Goal: Information Seeking & Learning: Learn about a topic

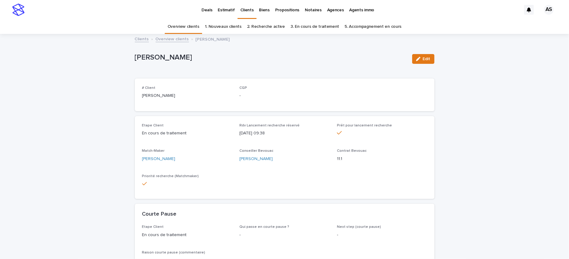
click at [196, 24] on link "Overview clients" at bounding box center [184, 27] width 32 height 14
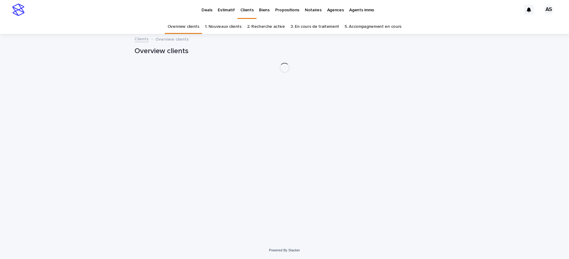
click at [206, 9] on p "Deals" at bounding box center [207, 6] width 11 height 13
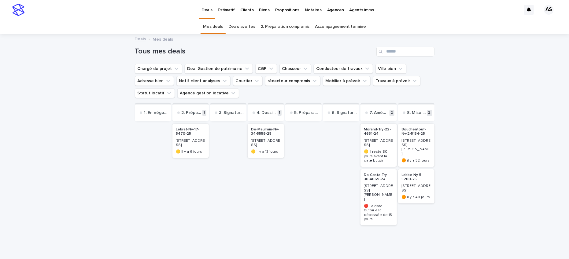
click at [187, 141] on p "[STREET_ADDRESS]" at bounding box center [190, 143] width 29 height 9
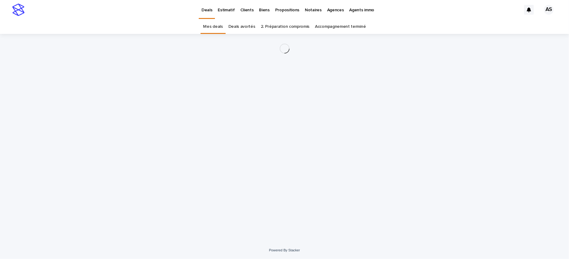
click at [214, 22] on link "Mes deals" at bounding box center [213, 27] width 20 height 14
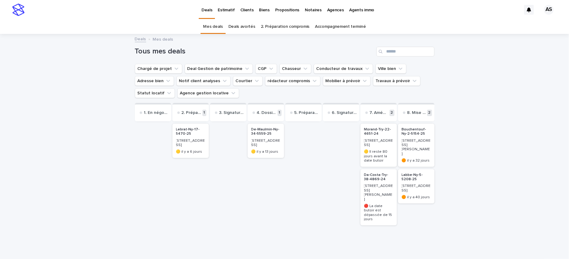
click at [266, 150] on p "🟡 il y a 13 jours" at bounding box center [266, 152] width 29 height 4
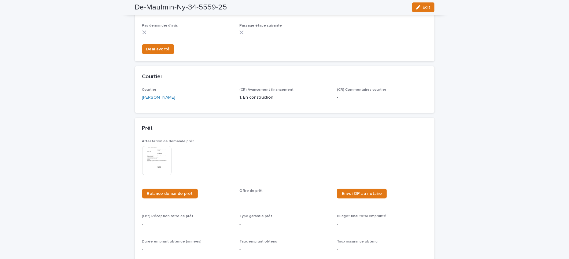
scroll to position [168, 0]
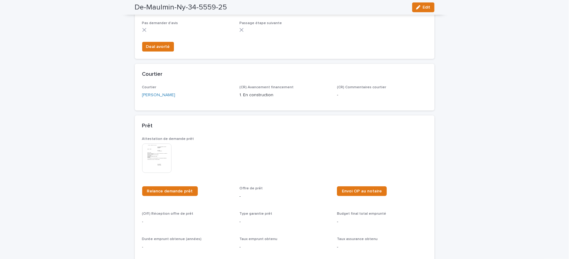
click at [158, 160] on img at bounding box center [156, 158] width 29 height 29
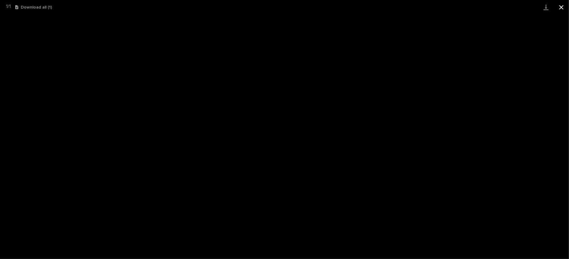
click at [564, 10] on button "Close gallery" at bounding box center [561, 7] width 15 height 14
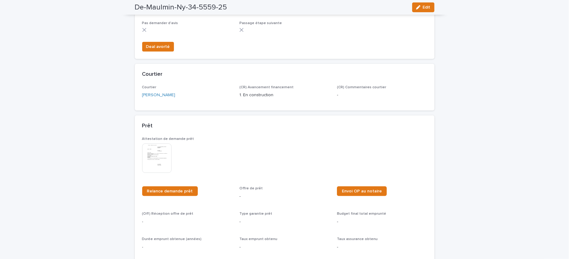
scroll to position [0, 0]
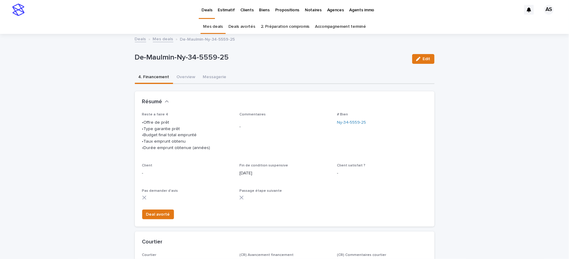
click at [141, 42] on div "Deals Mes deals De-Maulmin-Ny-34-5559-25" at bounding box center [285, 39] width 306 height 9
click at [141, 37] on link "Deals" at bounding box center [140, 38] width 11 height 7
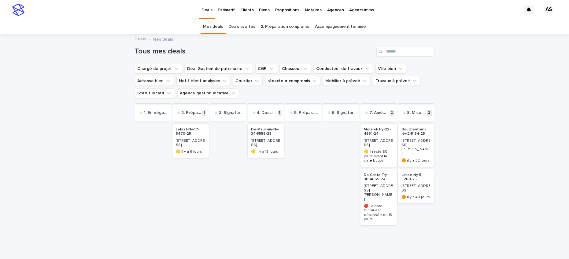
click at [138, 151] on div at bounding box center [153, 191] width 36 height 136
click at [152, 143] on div at bounding box center [153, 191] width 36 height 136
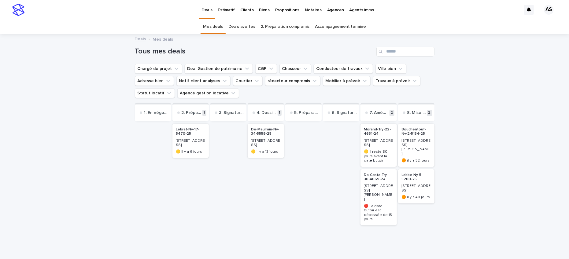
click at [189, 145] on p "[STREET_ADDRESS]" at bounding box center [190, 143] width 29 height 9
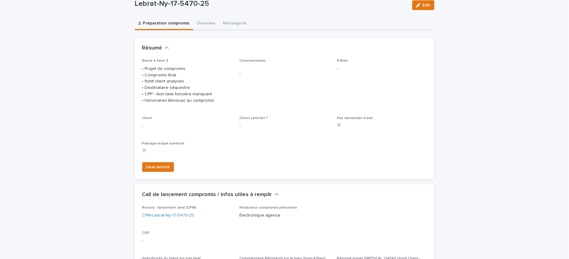
scroll to position [55, 0]
click at [205, 21] on button "Overview" at bounding box center [206, 22] width 26 height 13
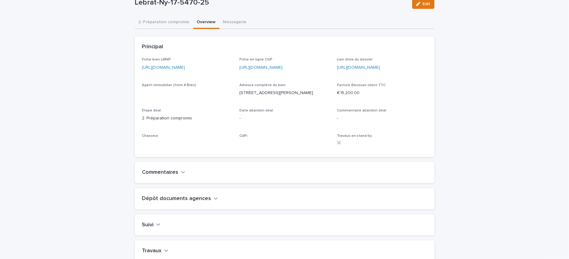
click at [202, 23] on button "Overview" at bounding box center [206, 22] width 26 height 13
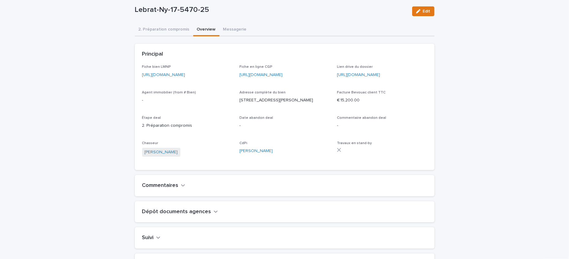
scroll to position [47, 0]
click at [169, 77] on link "[URL][DOMAIN_NAME]" at bounding box center [163, 76] width 43 height 4
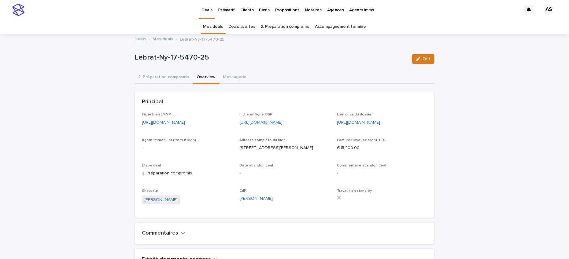
click at [263, 12] on p "Biens" at bounding box center [264, 6] width 10 height 13
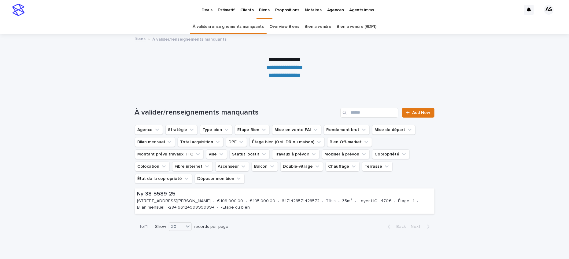
click at [289, 28] on link "Overview Biens" at bounding box center [285, 27] width 30 height 14
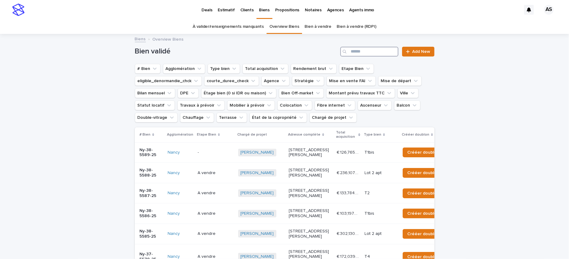
click at [356, 48] on input "Search" at bounding box center [370, 52] width 58 height 10
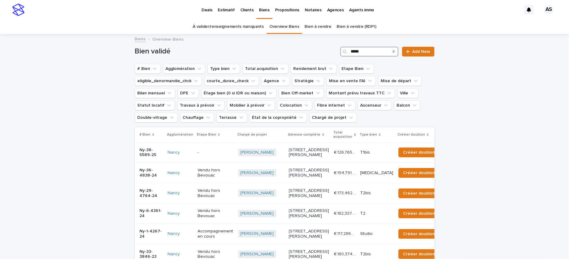
click at [370, 48] on input "*****" at bounding box center [370, 52] width 58 height 10
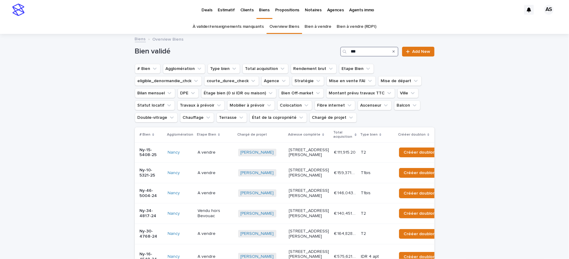
click at [367, 49] on input "***" at bounding box center [370, 52] width 58 height 10
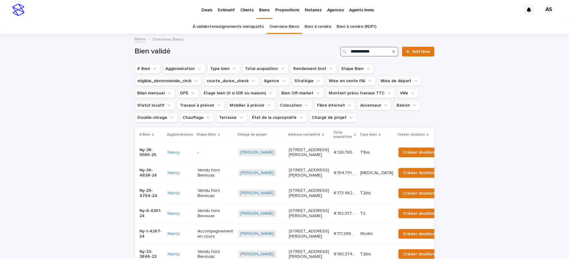
type input "**********"
click at [208, 11] on p "Deals" at bounding box center [207, 6] width 11 height 13
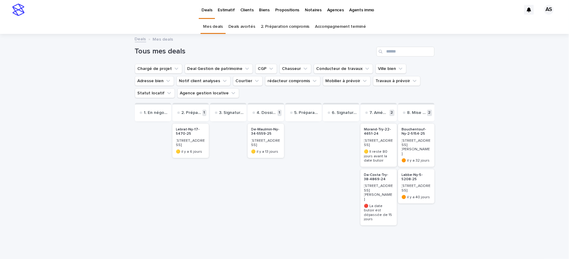
click at [192, 139] on p "[STREET_ADDRESS]" at bounding box center [190, 143] width 29 height 9
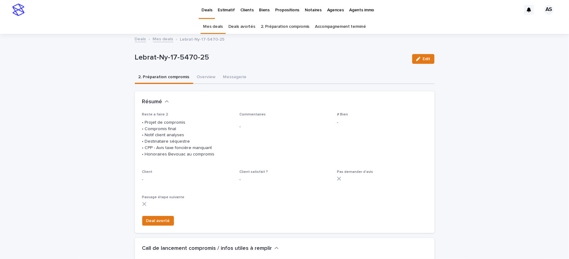
scroll to position [20, 0]
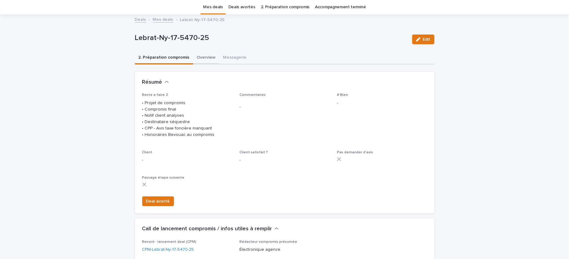
click at [204, 58] on button "Overview" at bounding box center [206, 58] width 26 height 13
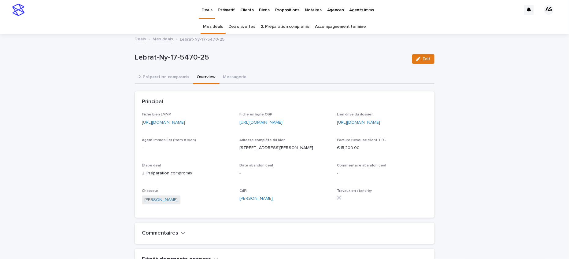
click at [259, 11] on p "Biens" at bounding box center [264, 6] width 10 height 13
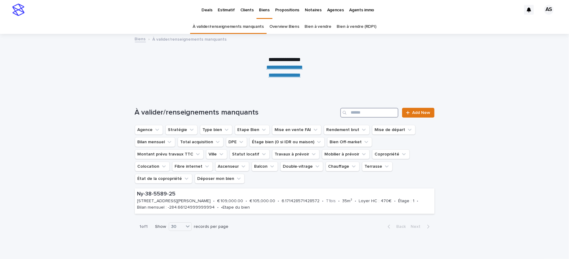
click at [359, 116] on input "Search" at bounding box center [370, 113] width 58 height 10
type input "****"
click at [285, 26] on link "Overview Biens" at bounding box center [285, 27] width 30 height 14
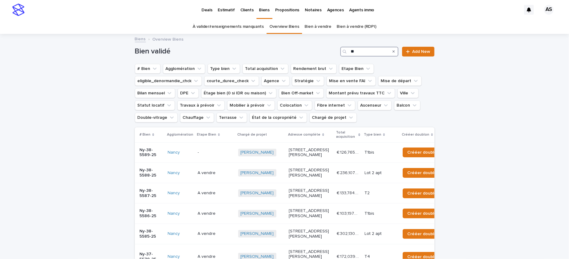
click at [367, 49] on input "**" at bounding box center [370, 52] width 58 height 10
click at [358, 54] on input "**" at bounding box center [370, 52] width 58 height 10
type input "****"
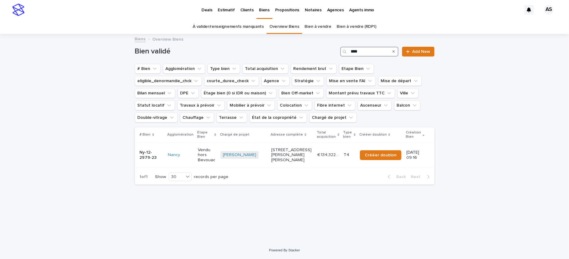
click at [360, 55] on input "****" at bounding box center [370, 52] width 58 height 10
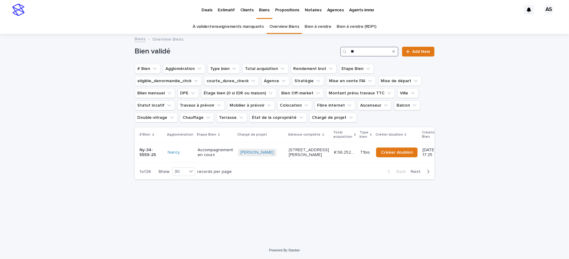
type input "*"
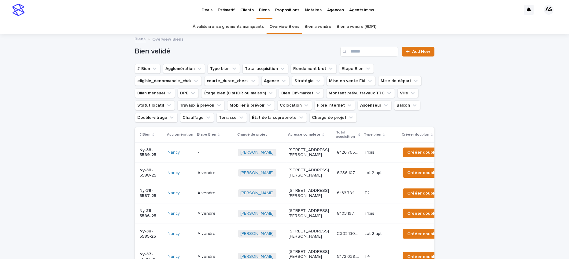
click at [280, 9] on p "Propositions" at bounding box center [287, 6] width 24 height 13
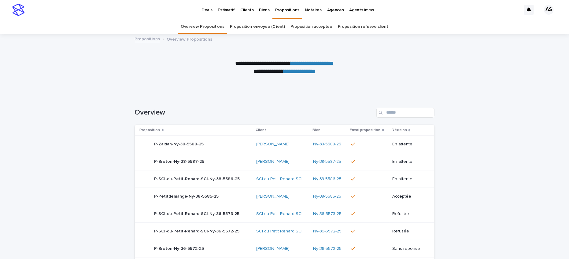
scroll to position [39, 0]
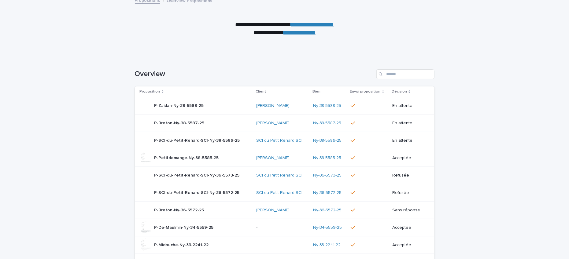
click at [395, 159] on p "Acceptée" at bounding box center [409, 158] width 32 height 5
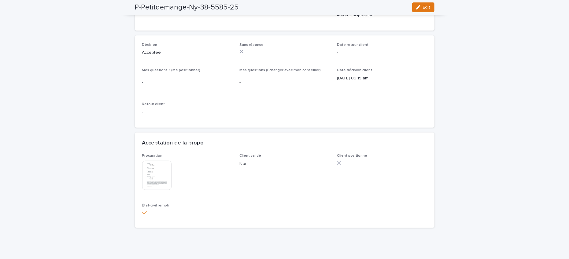
scroll to position [143, 0]
click at [420, 6] on icon "button" at bounding box center [418, 7] width 4 height 4
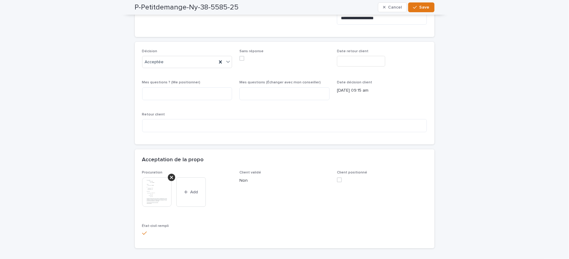
scroll to position [137, 0]
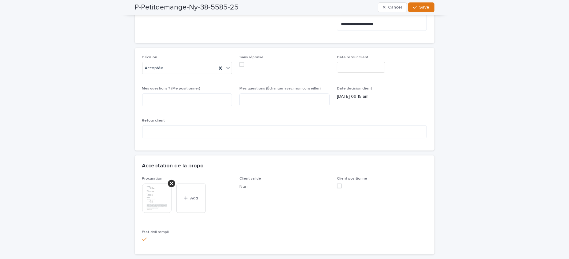
click at [341, 187] on span at bounding box center [339, 186] width 5 height 5
click at [243, 185] on p "Non" at bounding box center [285, 187] width 90 height 6
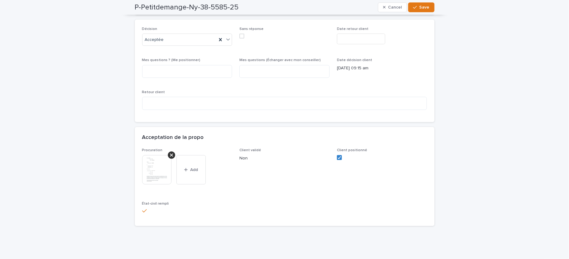
scroll to position [166, 0]
click at [392, 9] on button "Cancel" at bounding box center [392, 7] width 29 height 10
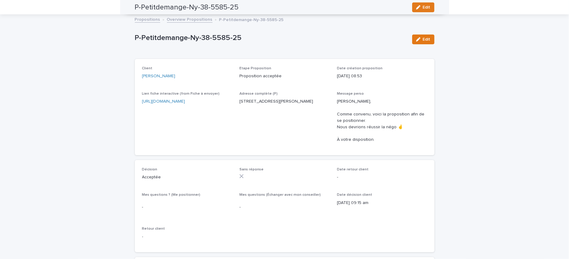
scroll to position [12, 0]
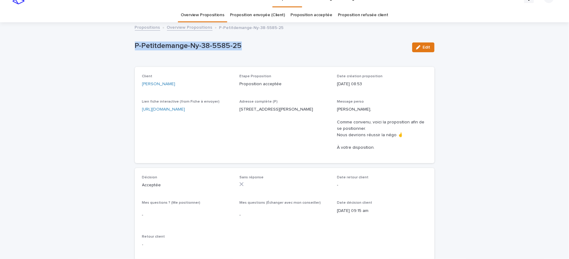
drag, startPoint x: 243, startPoint y: 43, endPoint x: 133, endPoint y: 43, distance: 109.6
click at [133, 43] on div "Loading... Saving… Loading... Saving… P-Petitdemange-Ny-38-5585-25 Edit P-Petit…" at bounding box center [285, 202] width 306 height 358
copy p "P-Petitdemange-Ny-38-5585-25"
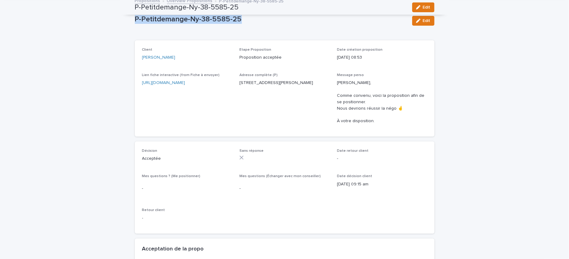
scroll to position [0, 0]
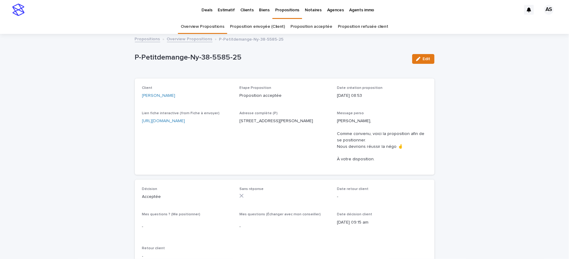
click at [119, 214] on div "Loading... Saving… Loading... Saving… P-Petitdemange-Ny-38-5585-25 Edit P-Petit…" at bounding box center [284, 222] width 569 height 374
click at [147, 55] on p "P-Petitdemange-Ny-38-5585-25" at bounding box center [271, 57] width 273 height 9
click at [159, 56] on p "P-Petitdemange-Ny-38-5585-25" at bounding box center [271, 57] width 273 height 9
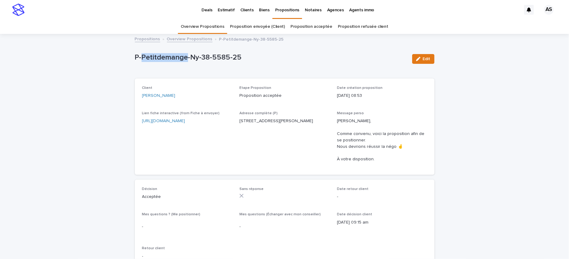
drag, startPoint x: 188, startPoint y: 58, endPoint x: 143, endPoint y: 55, distance: 45.0
click at [143, 55] on p "P-Petitdemange-Ny-38-5585-25" at bounding box center [271, 57] width 273 height 9
drag, startPoint x: 139, startPoint y: 57, endPoint x: 250, endPoint y: 59, distance: 111.7
click at [250, 59] on p "P-Petitdemange-Ny-38-5585-25" at bounding box center [271, 57] width 273 height 9
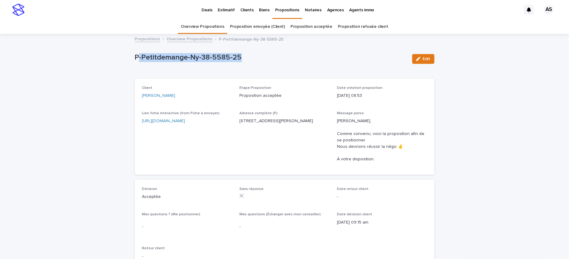
click at [250, 59] on p "P-Petitdemange-Ny-38-5585-25" at bounding box center [271, 57] width 273 height 9
drag, startPoint x: 250, startPoint y: 59, endPoint x: 109, endPoint y: 58, distance: 141.4
click at [109, 58] on div "Loading... Saving… Loading... Saving… P-Petitdemange-Ny-38-5585-25 Edit P-Petit…" at bounding box center [284, 222] width 569 height 374
drag, startPoint x: 251, startPoint y: 213, endPoint x: 309, endPoint y: 220, distance: 59.2
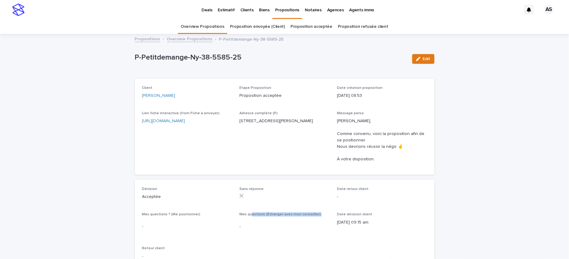
click at [309, 220] on div "Mes questions (Échanger avec mon conseiller) -" at bounding box center [285, 226] width 90 height 27
click at [305, 216] on span "Mes questions (Échanger avec mon conseiller)" at bounding box center [280, 215] width 81 height 4
click at [315, 216] on span "Mes questions (Échanger avec mon conseiller)" at bounding box center [280, 215] width 81 height 4
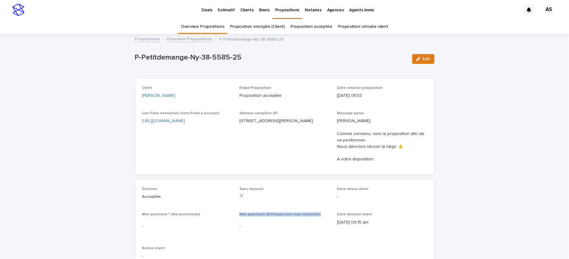
drag, startPoint x: 318, startPoint y: 214, endPoint x: 240, endPoint y: 209, distance: 78.8
click at [240, 209] on div "Décision Acceptée Sans réponse Date retour client - Mes questions ? (Me positio…" at bounding box center [284, 226] width 285 height 78
click at [260, 215] on span "Mes questions (Échanger avec mon conseiller)" at bounding box center [280, 215] width 81 height 4
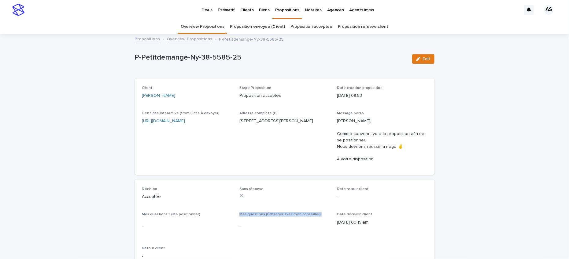
click at [260, 215] on span "Mes questions (Échanger avec mon conseiller)" at bounding box center [280, 215] width 81 height 4
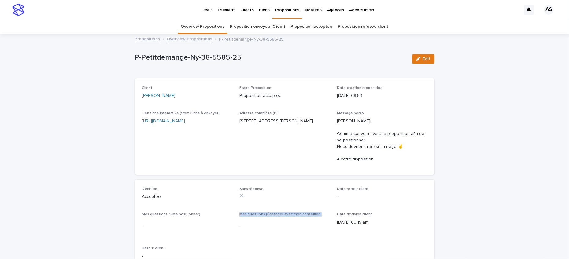
click at [260, 215] on span "Mes questions (Échanger avec mon conseiller)" at bounding box center [280, 215] width 81 height 4
click at [244, 209] on div "Décision Acceptée Sans réponse Date retour client - Mes questions ? (Me positio…" at bounding box center [284, 226] width 285 height 78
click at [170, 215] on span "Mes questions ? (Me positionner)" at bounding box center [171, 215] width 58 height 4
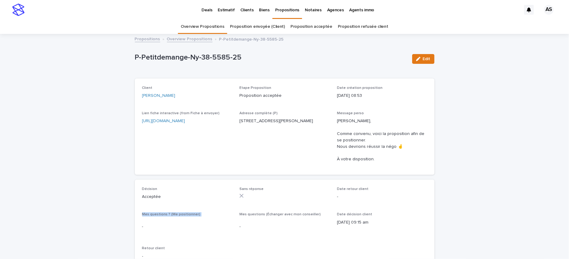
click at [170, 215] on span "Mes questions ? (Me positionner)" at bounding box center [171, 215] width 58 height 4
click at [271, 215] on span "Mes questions (Échanger avec mon conseiller)" at bounding box center [280, 215] width 81 height 4
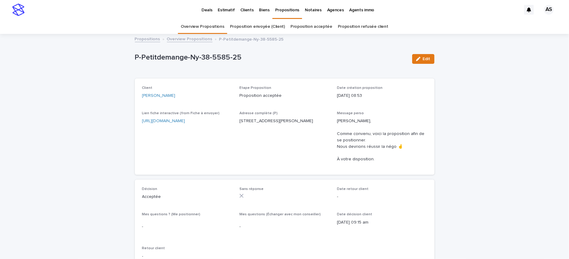
click at [271, 215] on span "Mes questions (Échanger avec mon conseiller)" at bounding box center [280, 215] width 81 height 4
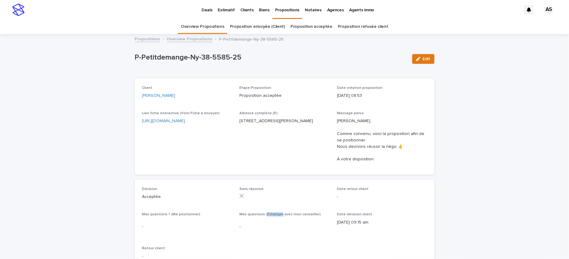
click at [271, 215] on span "Mes questions (Échanger avec mon conseiller)" at bounding box center [280, 215] width 81 height 4
click at [81, 81] on div "Loading... Saving… Loading... Saving… P-Petitdemange-Ny-38-5585-25 Edit P-Petit…" at bounding box center [284, 222] width 569 height 374
drag, startPoint x: 136, startPoint y: 58, endPoint x: 256, endPoint y: 63, distance: 120.7
click at [256, 63] on div "P-Petitdemange-Ny-38-5585-25" at bounding box center [271, 58] width 273 height 11
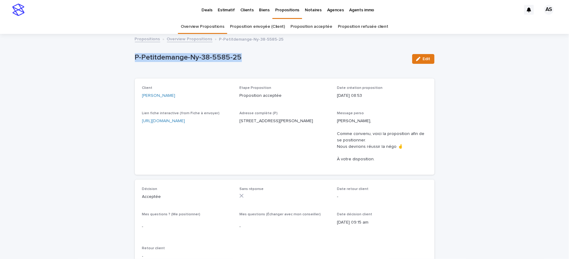
drag, startPoint x: 242, startPoint y: 54, endPoint x: 125, endPoint y: 55, distance: 117.5
click at [125, 55] on div "Loading... Saving… Loading... Saving… P-Petitdemange-Ny-38-5585-25 Edit P-Petit…" at bounding box center [284, 222] width 569 height 374
click at [140, 57] on p "P-Petitdemange-Ny-38-5585-25" at bounding box center [271, 57] width 273 height 9
drag, startPoint x: 132, startPoint y: 57, endPoint x: 241, endPoint y: 58, distance: 108.3
click at [241, 58] on div "Loading... Saving… Loading... Saving… P-Petitdemange-Ny-38-5585-25 Edit P-Petit…" at bounding box center [285, 214] width 306 height 358
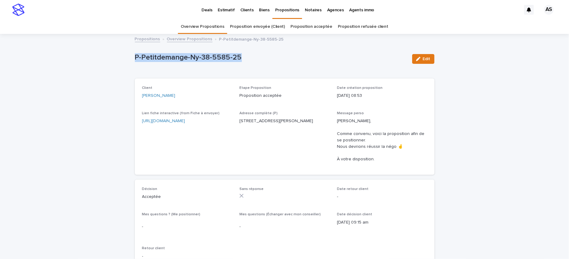
click at [241, 58] on p "P-Petitdemange-Ny-38-5585-25" at bounding box center [271, 57] width 273 height 9
drag, startPoint x: 244, startPoint y: 58, endPoint x: 132, endPoint y: 57, distance: 112.0
click at [132, 57] on div "Loading... Saving… Loading... Saving… P-Petitdemange-Ny-38-5585-25 Edit P-Petit…" at bounding box center [285, 214] width 306 height 358
drag, startPoint x: 132, startPoint y: 57, endPoint x: 270, endPoint y: 57, distance: 138.3
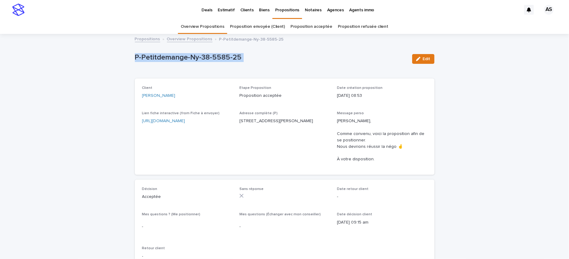
click at [270, 57] on div "Loading... Saving… Loading... Saving… P-Petitdemange-Ny-38-5585-25 Edit P-Petit…" at bounding box center [285, 214] width 306 height 358
click at [270, 57] on p "P-Petitdemange-Ny-38-5585-25" at bounding box center [271, 57] width 273 height 9
drag, startPoint x: 270, startPoint y: 57, endPoint x: 99, endPoint y: 56, distance: 170.8
click at [99, 56] on div "Loading... Saving… Loading... Saving… P-Petitdemange-Ny-38-5585-25 Edit P-Petit…" at bounding box center [284, 222] width 569 height 374
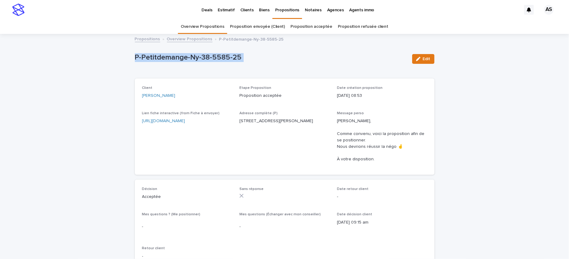
drag, startPoint x: 99, startPoint y: 56, endPoint x: 271, endPoint y: 62, distance: 171.5
click at [271, 62] on div "Loading... Saving… Loading... Saving… P-Petitdemange-Ny-38-5585-25 Edit P-Petit…" at bounding box center [284, 222] width 569 height 374
click at [271, 62] on div "P-Petitdemange-Ny-38-5585-25" at bounding box center [271, 58] width 273 height 11
drag, startPoint x: 269, startPoint y: 62, endPoint x: 92, endPoint y: 64, distance: 176.9
click at [92, 64] on div "Loading... Saving… Loading... Saving… P-Petitdemange-Ny-38-5585-25 Edit P-Petit…" at bounding box center [284, 222] width 569 height 374
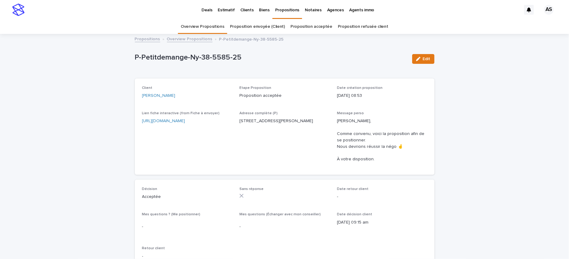
click at [93, 64] on div "Loading... Saving… Loading... Saving… P-Petitdemange-Ny-38-5585-25 Edit P-Petit…" at bounding box center [284, 222] width 569 height 374
drag, startPoint x: 107, startPoint y: 57, endPoint x: 273, endPoint y: 58, distance: 166.5
click at [273, 58] on div "Loading... Saving… Loading... Saving… P-Petitdemange-Ny-38-5585-25 Edit P-Petit…" at bounding box center [284, 222] width 569 height 374
click at [273, 58] on p "P-Petitdemange-Ny-38-5585-25" at bounding box center [271, 57] width 273 height 9
drag, startPoint x: 273, startPoint y: 58, endPoint x: 122, endPoint y: 55, distance: 151.5
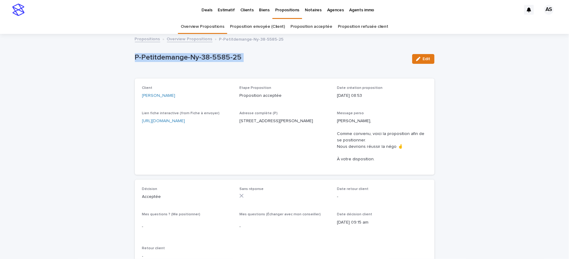
click at [122, 55] on div "Loading... Saving… Loading... Saving… P-Petitdemange-Ny-38-5585-25 Edit P-Petit…" at bounding box center [284, 222] width 569 height 374
drag, startPoint x: 136, startPoint y: 55, endPoint x: 277, endPoint y: 55, distance: 141.1
click at [277, 55] on div "Loading... Saving… Loading... Saving… P-Petitdemange-Ny-38-5585-25 Edit P-Petit…" at bounding box center [284, 222] width 569 height 374
click at [277, 55] on p "P-Petitdemange-Ny-38-5585-25" at bounding box center [271, 57] width 273 height 9
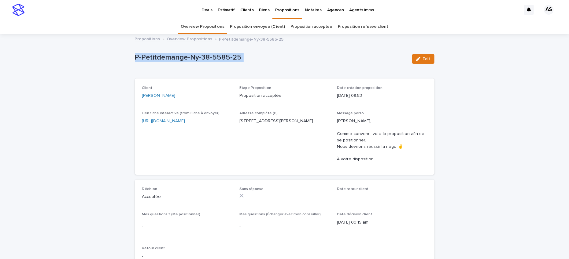
drag, startPoint x: 277, startPoint y: 55, endPoint x: 121, endPoint y: 54, distance: 156.1
click at [121, 54] on div "Loading... Saving… Loading... Saving… P-Petitdemange-Ny-38-5585-25 Edit P-Petit…" at bounding box center [284, 222] width 569 height 374
drag, startPoint x: 125, startPoint y: 54, endPoint x: 262, endPoint y: 53, distance: 136.5
click at [262, 53] on div "Loading... Saving… Loading... Saving… P-Petitdemange-Ny-38-5585-25 Edit P-Petit…" at bounding box center [284, 222] width 569 height 374
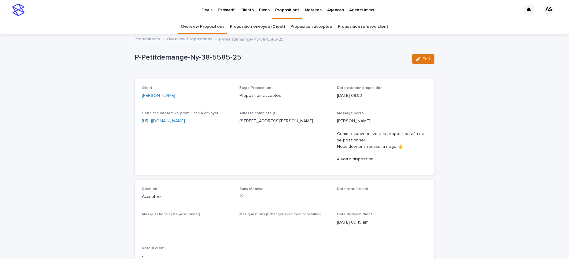
click at [262, 53] on div "P-Petitdemange-Ny-38-5585-25" at bounding box center [271, 57] width 273 height 10
drag, startPoint x: 262, startPoint y: 56, endPoint x: 131, endPoint y: 65, distance: 130.6
click at [131, 65] on div "Loading... Saving… Loading... Saving… P-Petitdemange-Ny-38-5585-25 Edit P-Petit…" at bounding box center [284, 222] width 569 height 374
drag, startPoint x: 131, startPoint y: 55, endPoint x: 293, endPoint y: 59, distance: 162.5
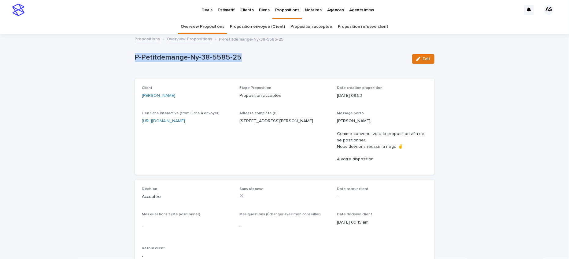
click at [293, 59] on div "Loading... Saving… Loading... Saving… P-Petitdemange-Ny-38-5585-25 Edit P-Petit…" at bounding box center [284, 222] width 569 height 374
click at [293, 59] on p "P-Petitdemange-Ny-38-5585-25" at bounding box center [271, 57] width 273 height 9
click at [207, 13] on link "Deals" at bounding box center [207, 9] width 16 height 19
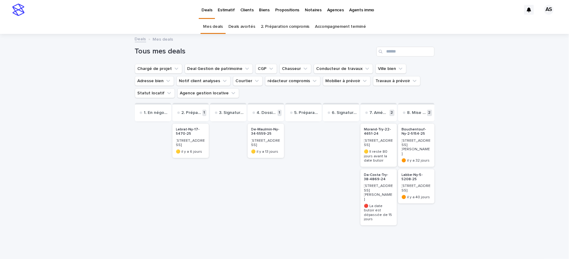
click at [259, 11] on p "Biens" at bounding box center [264, 6] width 10 height 13
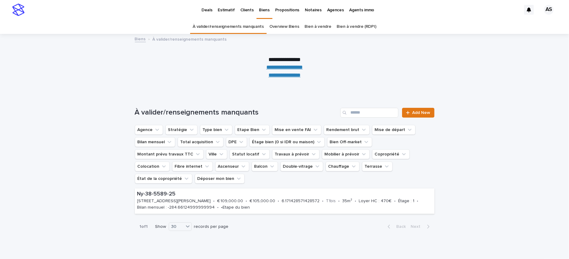
click at [248, 13] on link "Clients" at bounding box center [247, 9] width 19 height 19
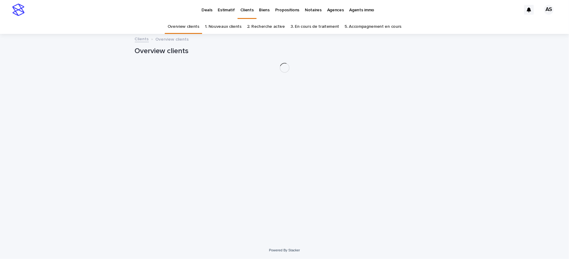
click at [273, 6] on div "Propositions" at bounding box center [288, 6] width 30 height 13
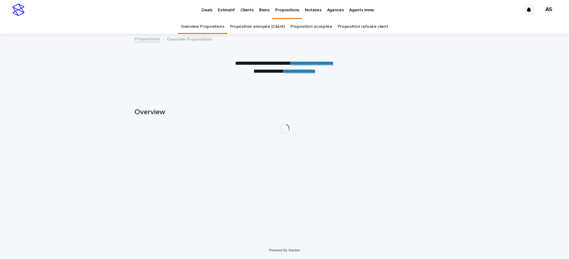
click at [260, 12] on p "Biens" at bounding box center [264, 6] width 10 height 13
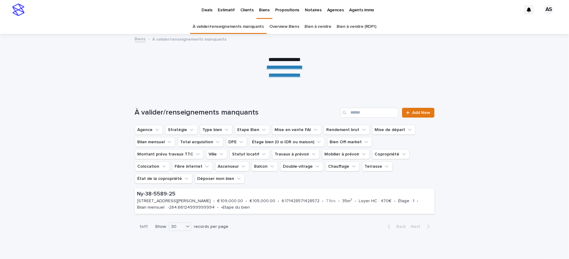
click at [285, 30] on link "Overview Biens" at bounding box center [285, 27] width 30 height 14
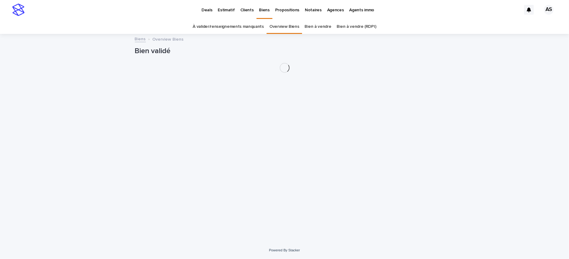
click at [283, 28] on link "Overview Biens" at bounding box center [285, 27] width 30 height 14
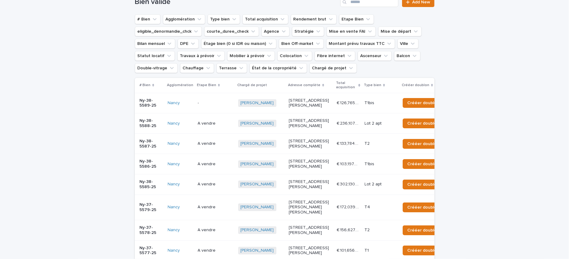
scroll to position [54, 0]
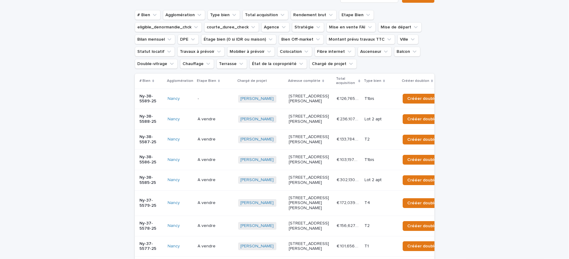
click at [293, 165] on p "[STREET_ADDRESS][PERSON_NAME]" at bounding box center [310, 160] width 43 height 10
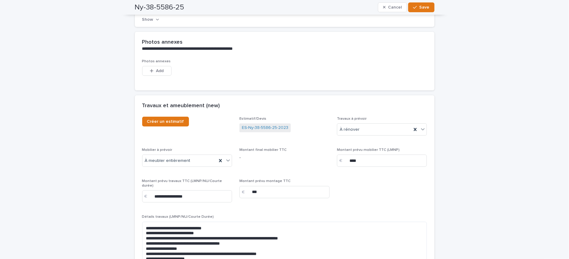
scroll to position [1752, 0]
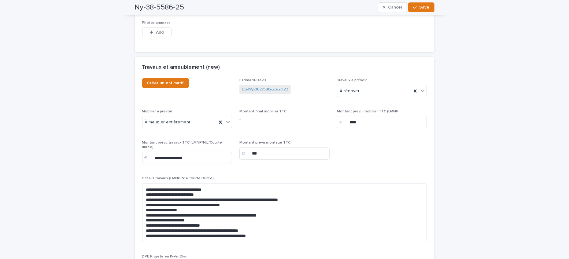
click at [252, 86] on link "ES-Ny-38-5586-25-2023" at bounding box center [265, 89] width 47 height 6
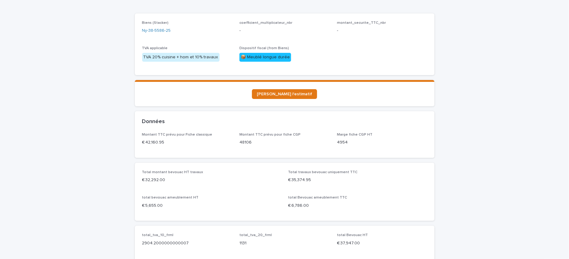
scroll to position [65, 0]
drag, startPoint x: 146, startPoint y: 181, endPoint x: 169, endPoint y: 181, distance: 23.0
click at [169, 181] on p "€ 32,292.00" at bounding box center [211, 180] width 139 height 6
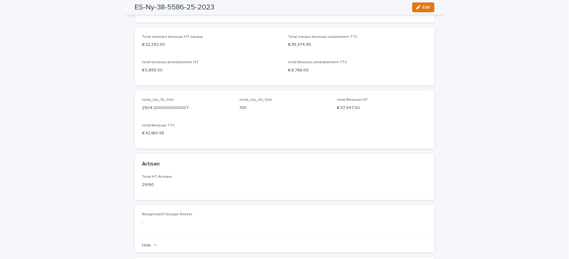
scroll to position [236, 0]
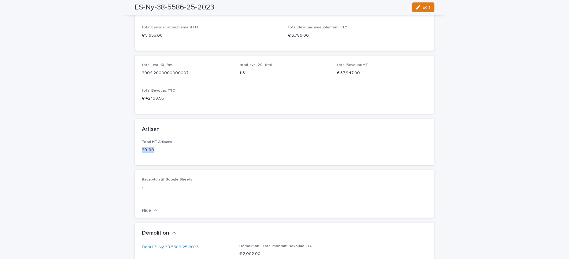
drag, startPoint x: 154, startPoint y: 150, endPoint x: 134, endPoint y: 149, distance: 19.9
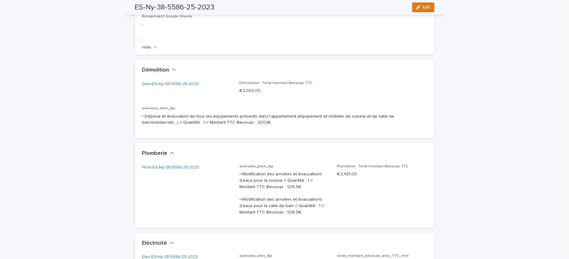
scroll to position [399, 0]
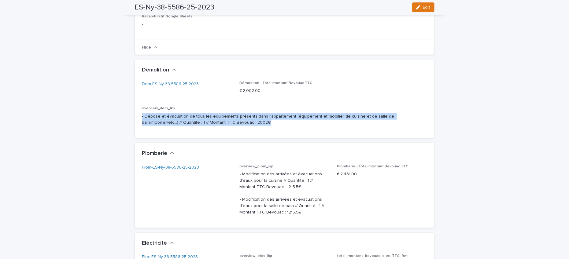
drag, startPoint x: 226, startPoint y: 125, endPoint x: 142, endPoint y: 118, distance: 84.8
click at [142, 118] on p "• Dépose et évacuation de tous les équipements présents dans l'appartement (équ…" at bounding box center [284, 120] width 285 height 13
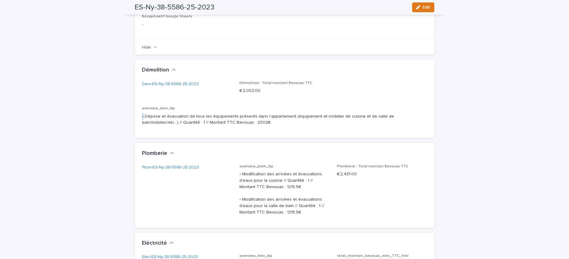
click at [142, 118] on p "• Dépose et évacuation de tous les équipements présents dans l'appartement (équ…" at bounding box center [284, 120] width 285 height 13
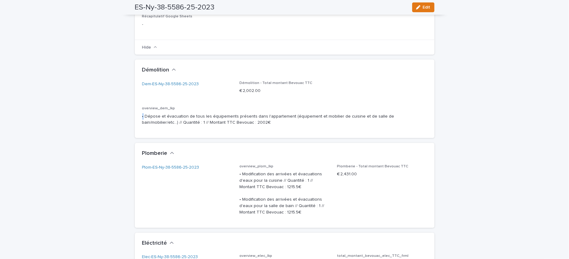
click at [142, 118] on p "• Dépose et évacuation de tous les équipements présents dans l'appartement (équ…" at bounding box center [284, 120] width 285 height 13
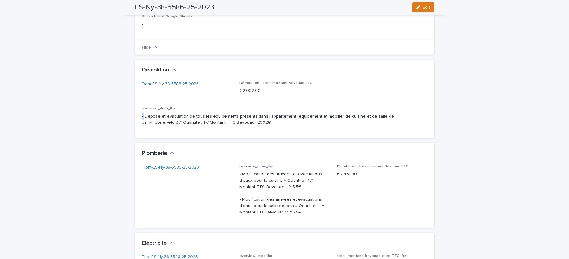
click at [142, 118] on p "• Dépose et évacuation de tous les équipements présents dans l'appartement (équ…" at bounding box center [284, 120] width 285 height 13
click at [219, 107] on p "overview_dem_lkp" at bounding box center [284, 108] width 285 height 4
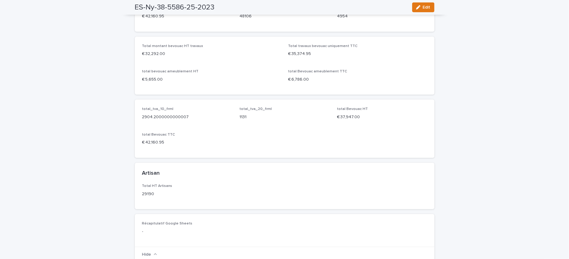
scroll to position [0, 0]
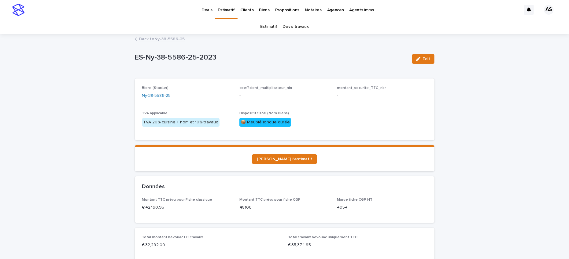
click at [163, 40] on link "Back to Ny-38-5586-25" at bounding box center [163, 38] width 46 height 7
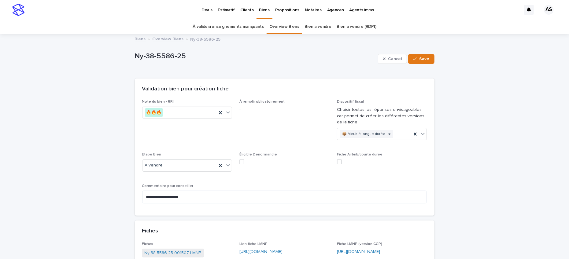
click at [278, 13] on link "Propositions" at bounding box center [288, 9] width 30 height 19
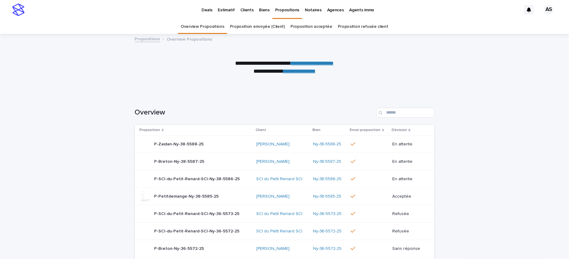
click at [259, 13] on p "Biens" at bounding box center [264, 6] width 10 height 13
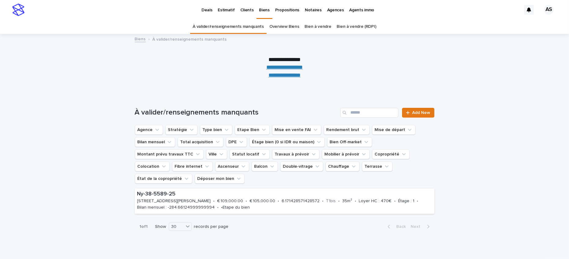
click at [284, 28] on link "Overview Biens" at bounding box center [285, 27] width 30 height 14
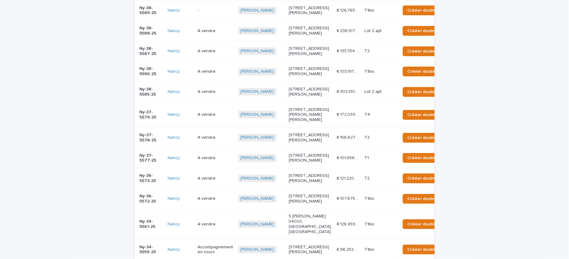
scroll to position [143, 0]
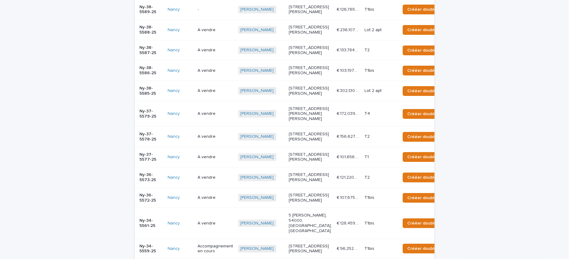
click at [337, 55] on div "€ 133,784.50 € 133,784.50" at bounding box center [348, 50] width 23 height 10
